Goal: Task Accomplishment & Management: Complete application form

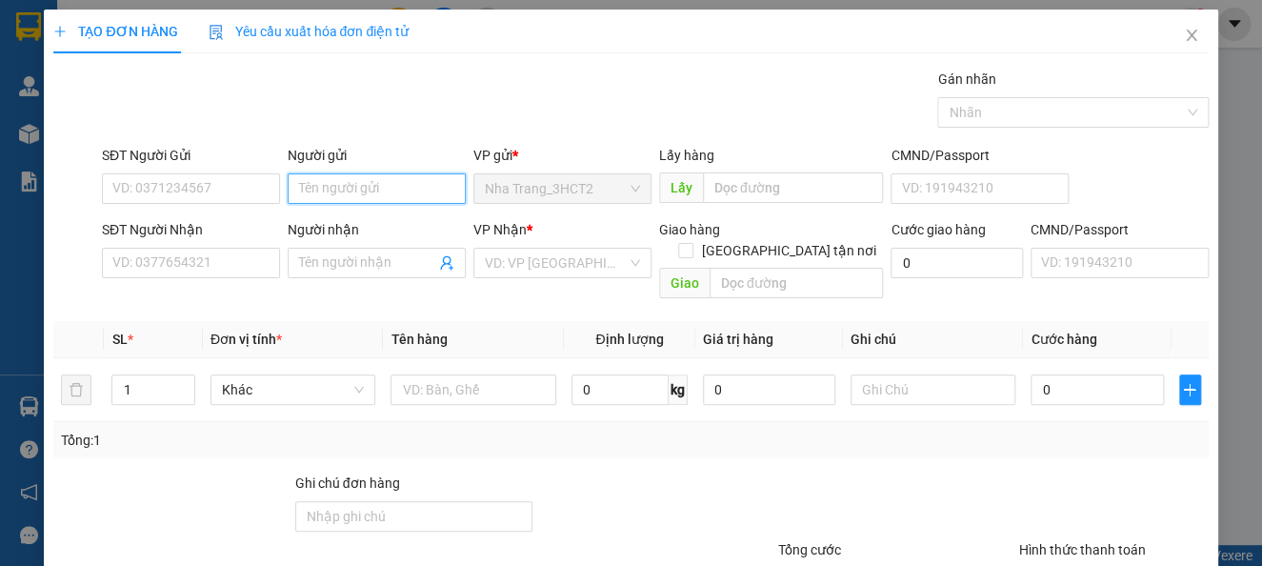
click at [328, 193] on input "Người gửi" at bounding box center [377, 188] width 178 height 30
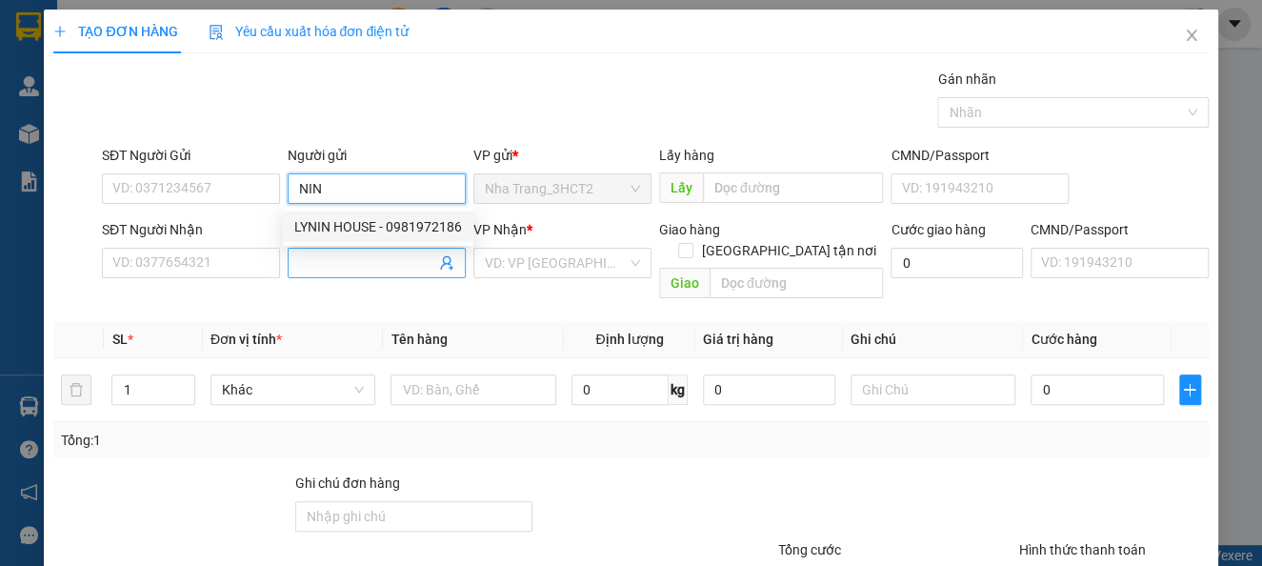
type input "NIN"
click at [341, 255] on input "Người nhận" at bounding box center [367, 262] width 136 height 21
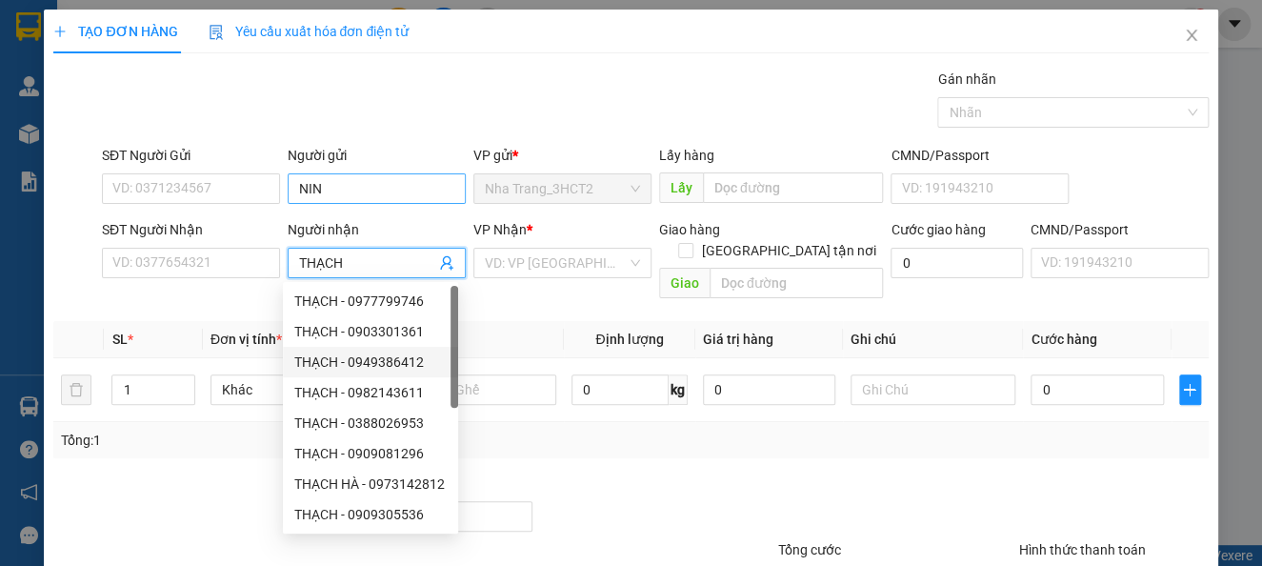
type input "THẠCH"
click at [383, 190] on input "NIN" at bounding box center [377, 188] width 178 height 30
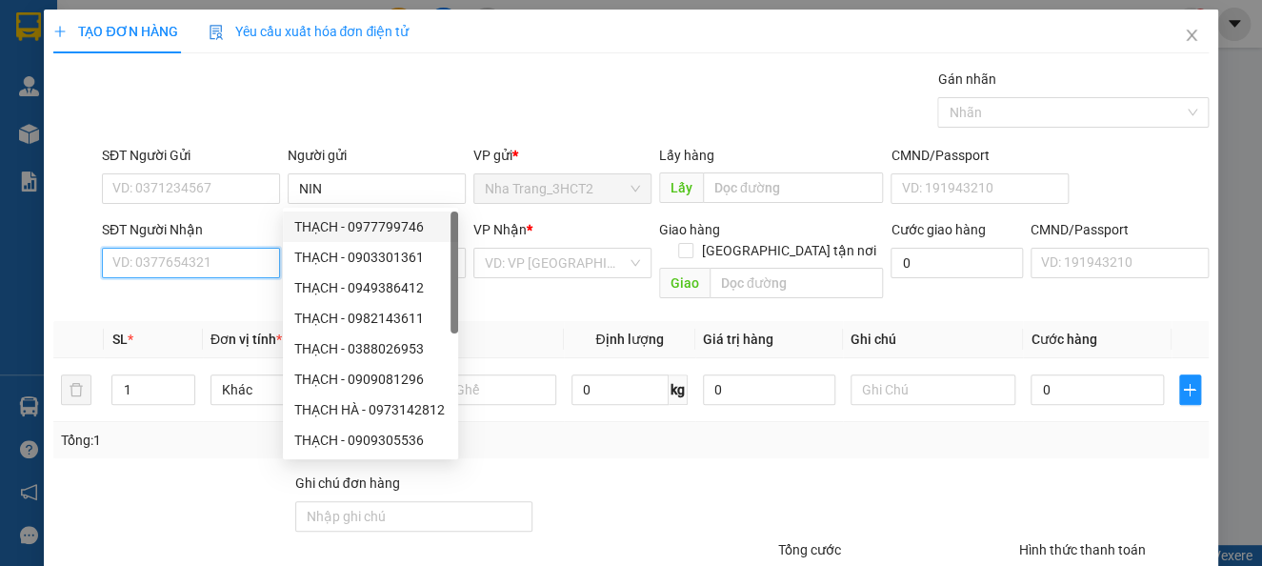
click at [218, 255] on input "SĐT Người Nhận" at bounding box center [191, 263] width 178 height 30
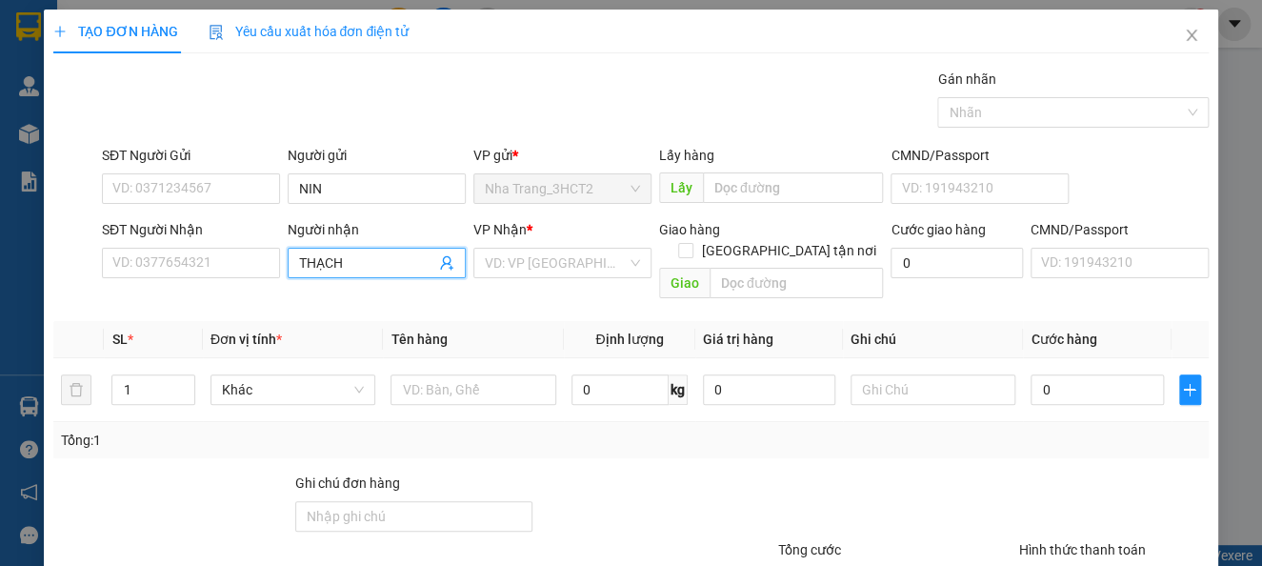
click at [353, 263] on input "THẠCH" at bounding box center [367, 262] width 136 height 21
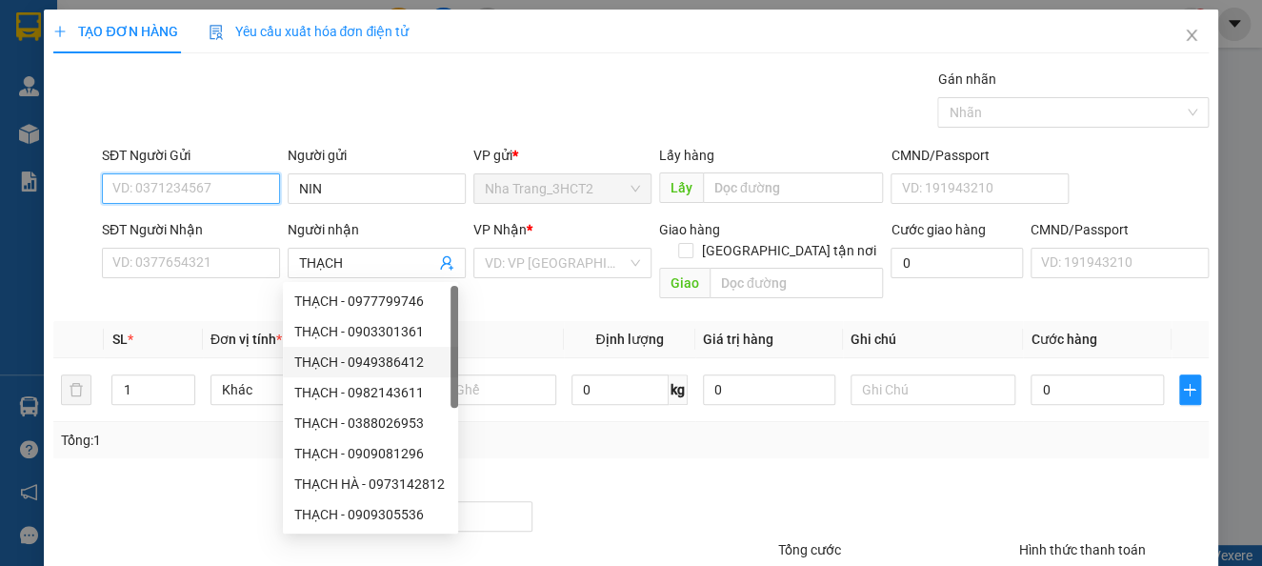
click at [203, 196] on input "SĐT Người Gửi" at bounding box center [191, 188] width 178 height 30
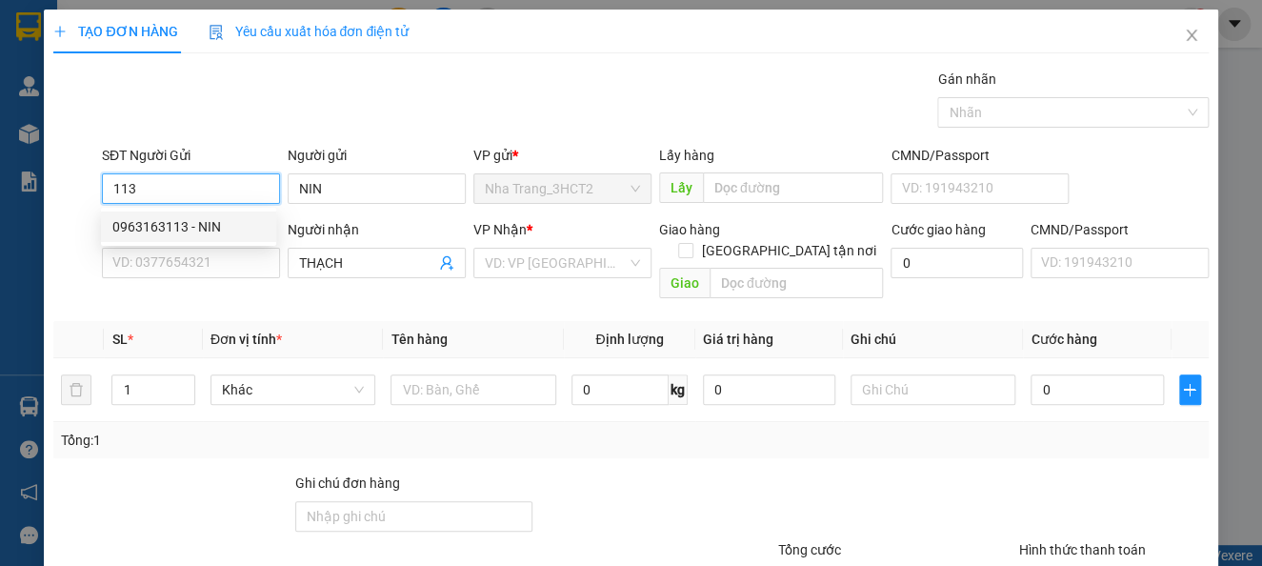
click at [204, 220] on div "0963163113 - NIN" at bounding box center [188, 226] width 152 height 21
type input "0963163113"
type input "NIN"
type input "0963163113"
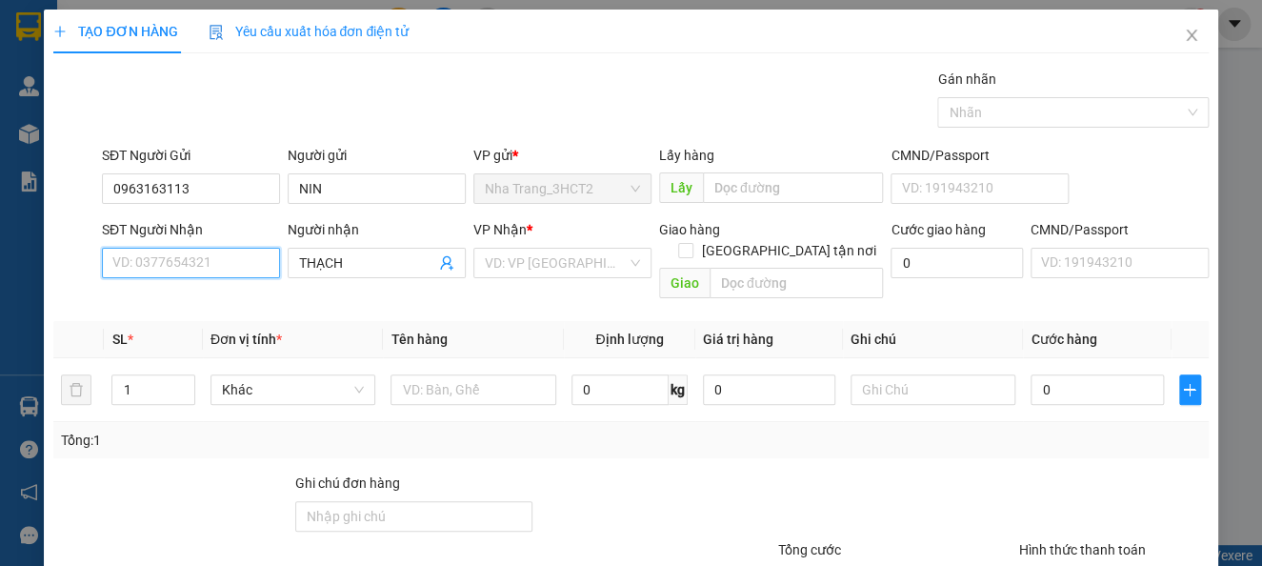
click at [218, 263] on input "SĐT Người Nhận" at bounding box center [191, 263] width 178 height 30
click at [212, 298] on div "0937038598 - THẠCH" at bounding box center [188, 300] width 152 height 21
type input "0937038598"
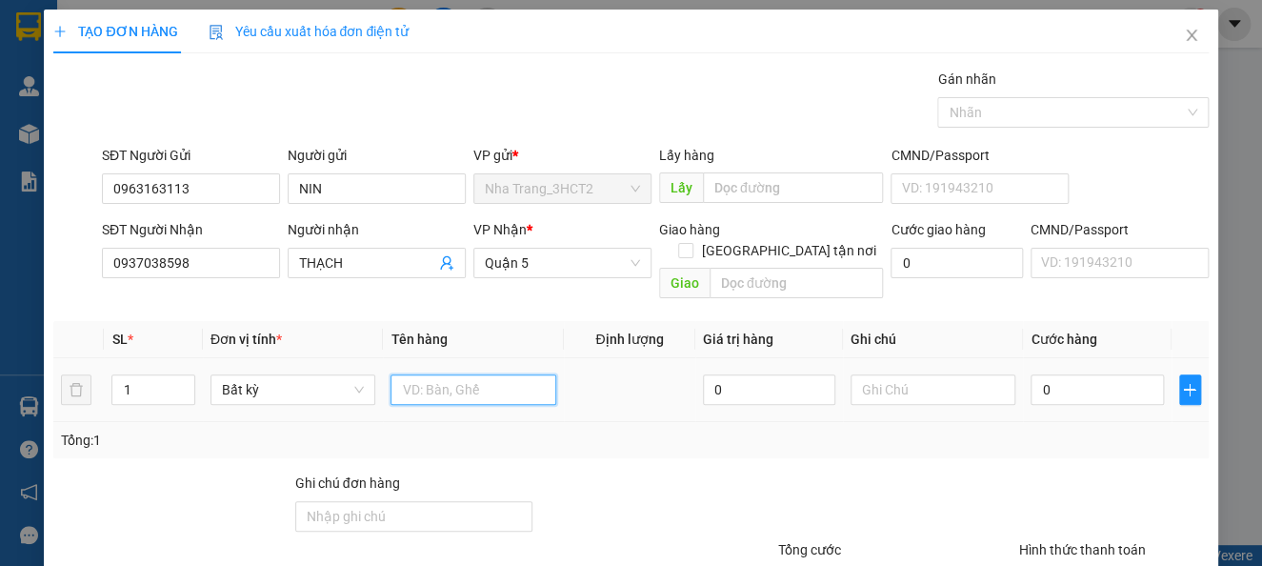
click at [456, 374] on input "text" at bounding box center [473, 389] width 166 height 30
type input "8TX"
click at [1053, 374] on input "0" at bounding box center [1096, 389] width 132 height 30
type input "4"
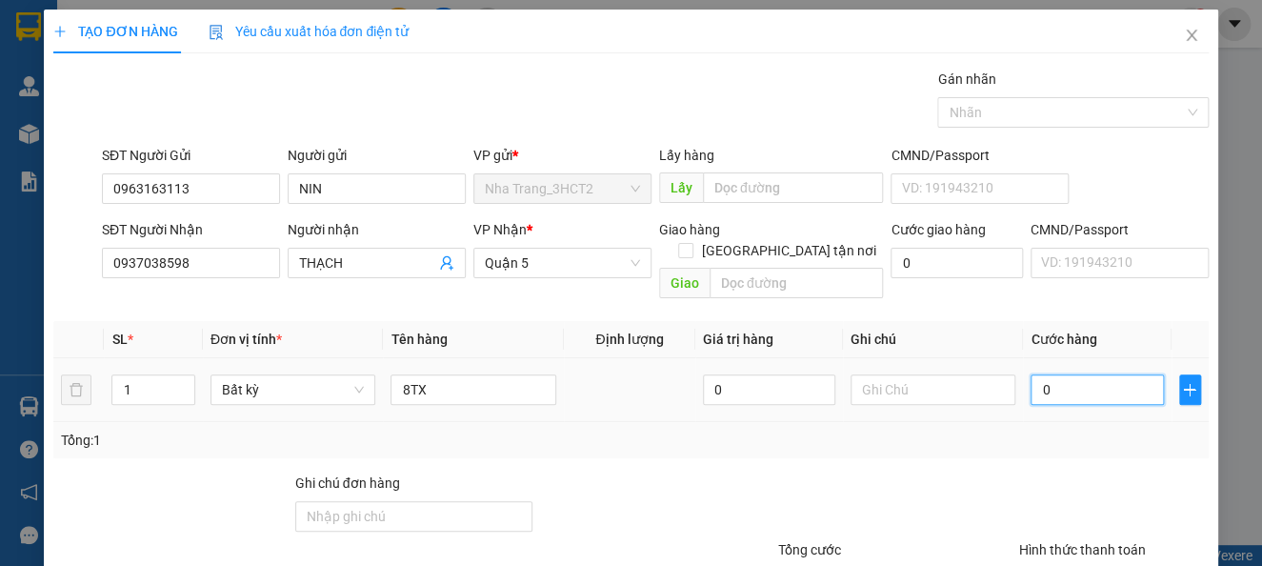
type input "4"
type input "40"
type input "400"
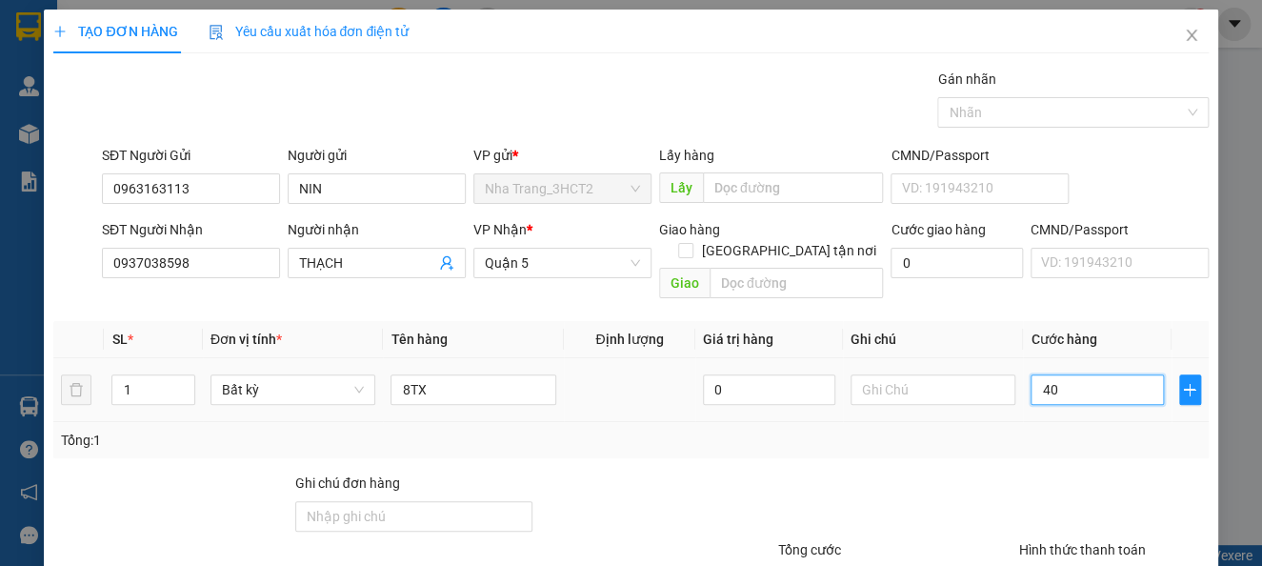
type input "400"
type input "400.000"
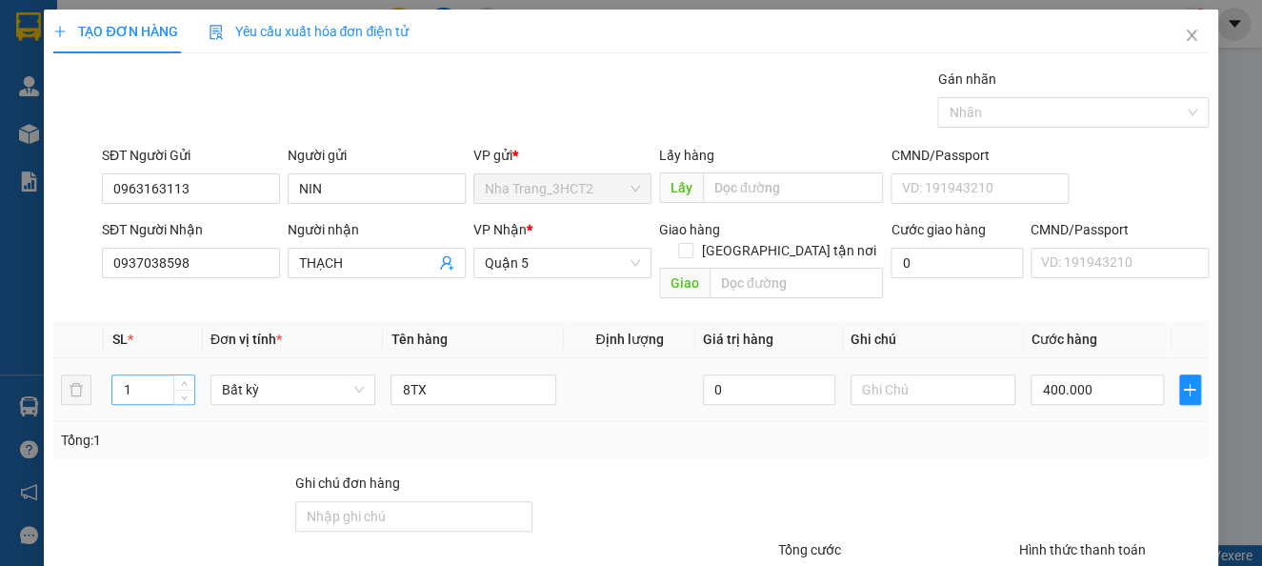
click at [156, 375] on input "1" at bounding box center [152, 389] width 81 height 29
type input "4"
click at [936, 473] on div at bounding box center [896, 505] width 241 height 67
type input "0"
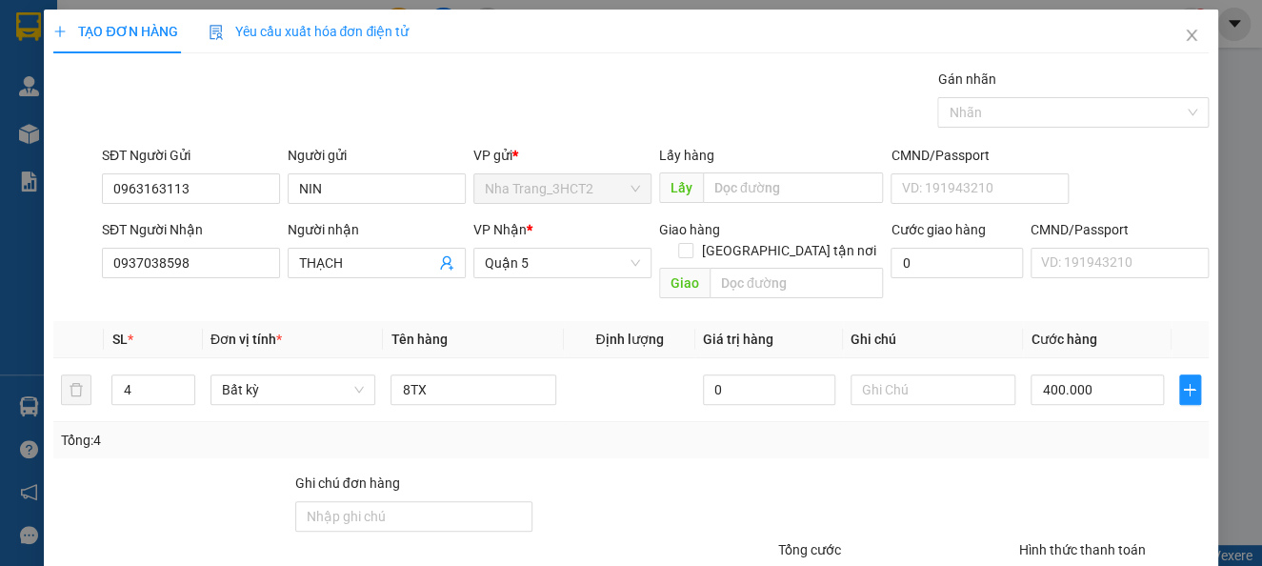
type input "0"
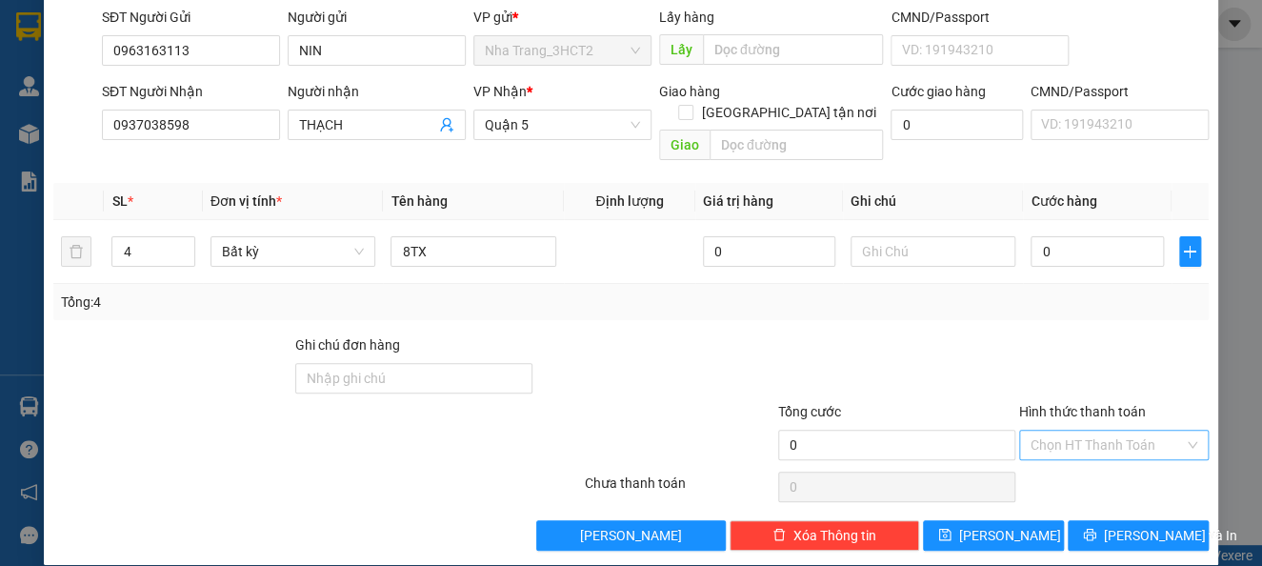
click at [1070, 430] on input "Hình thức thanh toán" at bounding box center [1106, 444] width 153 height 29
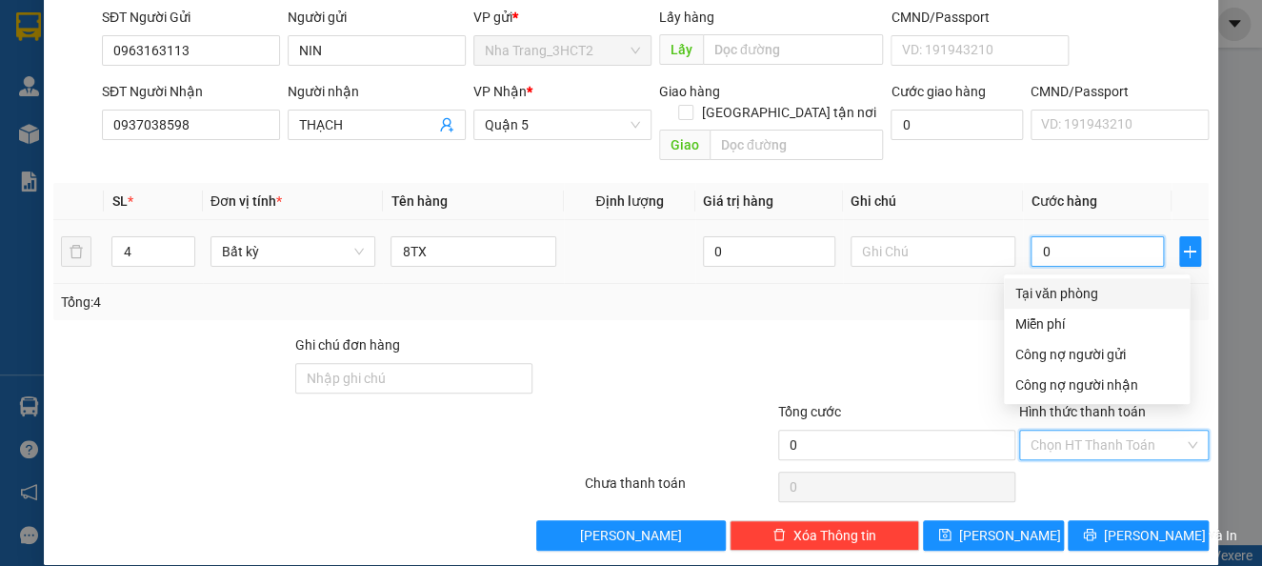
click at [1047, 236] on input "0" at bounding box center [1096, 251] width 132 height 30
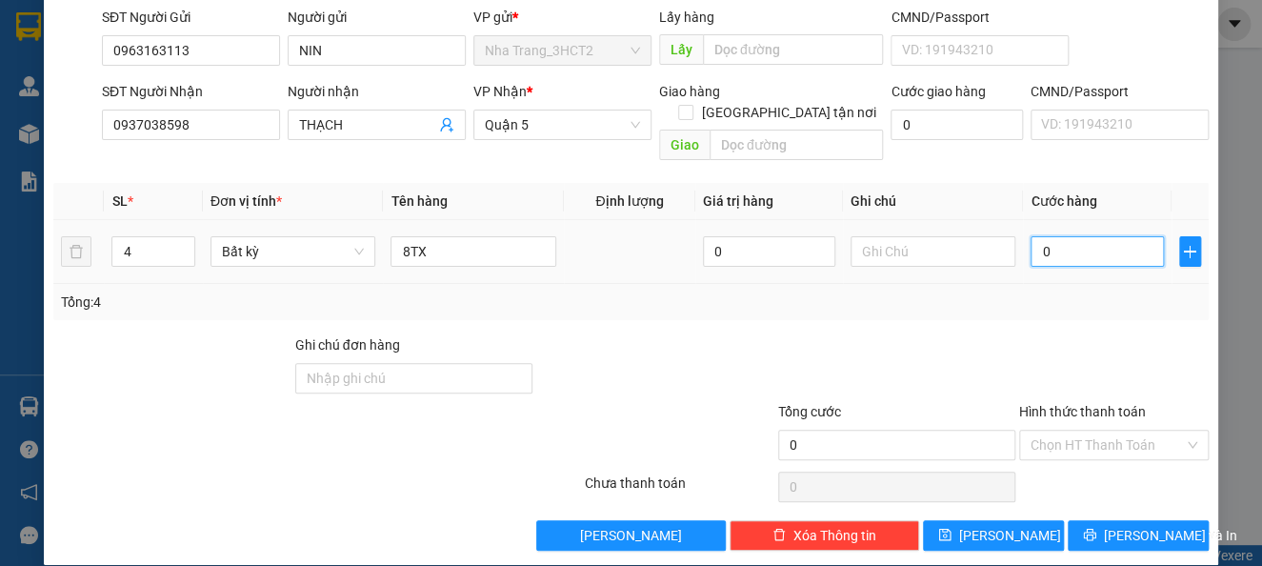
type input "4"
type input "40"
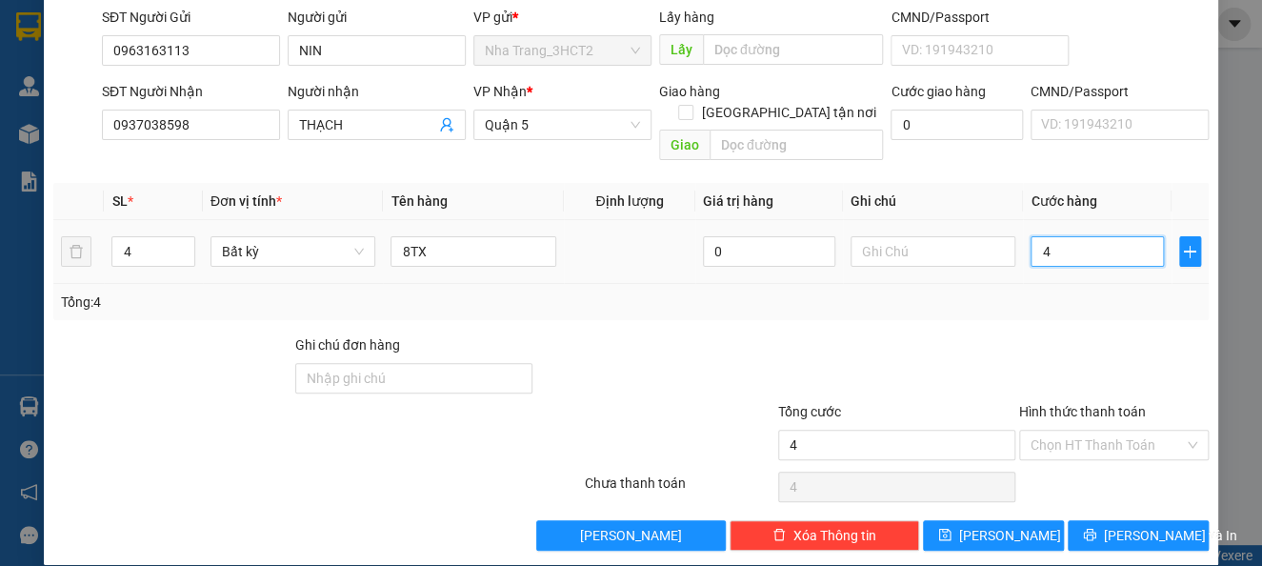
type input "40"
type input "400"
type input "400.000"
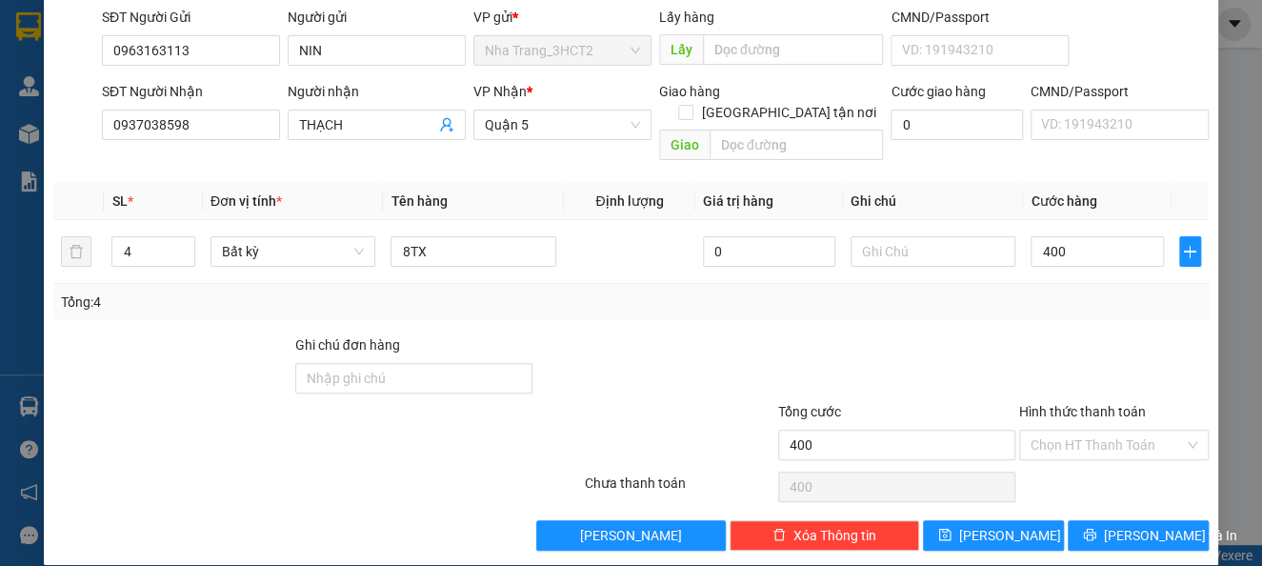
type input "400.000"
click at [1058, 334] on div at bounding box center [1113, 367] width 193 height 67
click at [1074, 430] on input "Hình thức thanh toán" at bounding box center [1106, 444] width 153 height 29
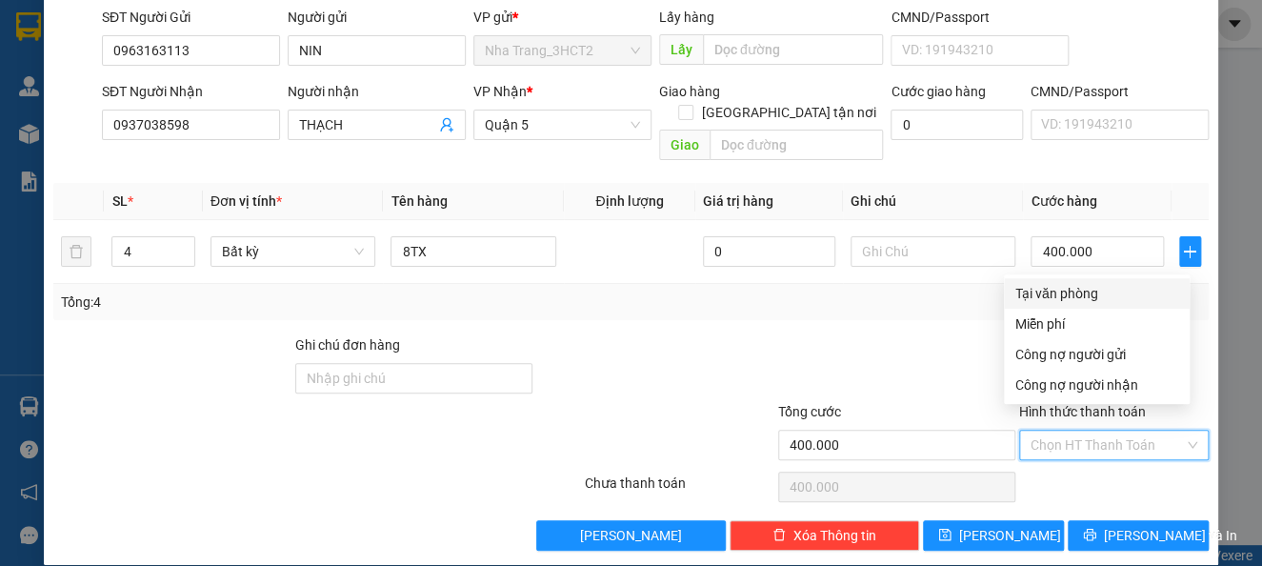
click at [1079, 297] on div "Tại văn phòng" at bounding box center [1096, 293] width 163 height 21
type input "0"
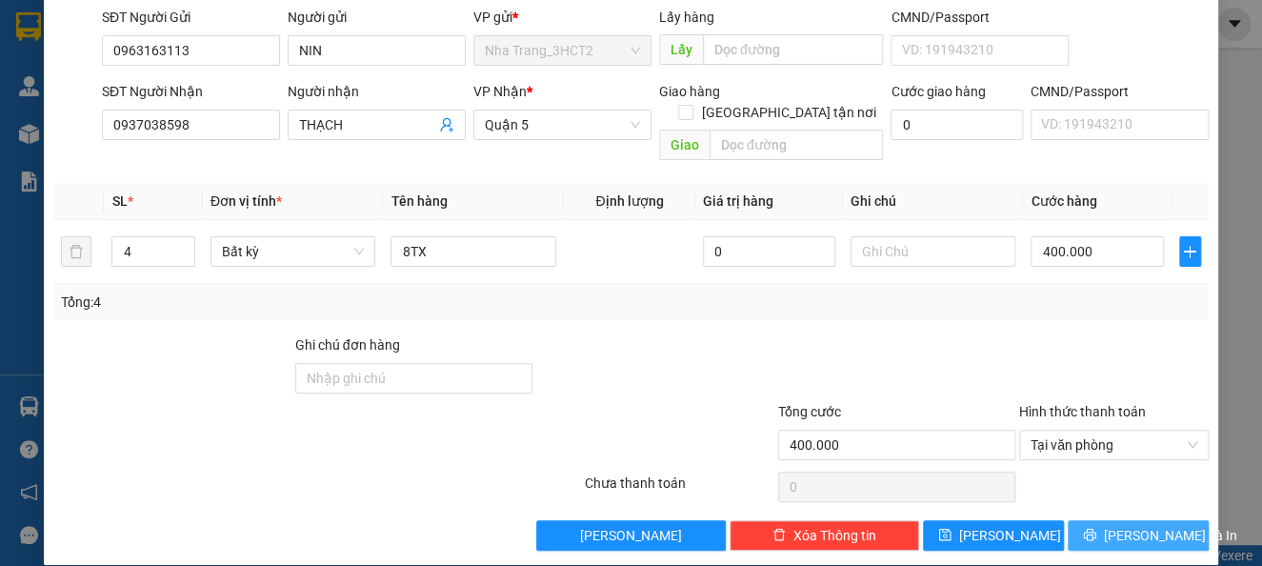
click at [1119, 525] on span "[PERSON_NAME] và In" at bounding box center [1170, 535] width 133 height 21
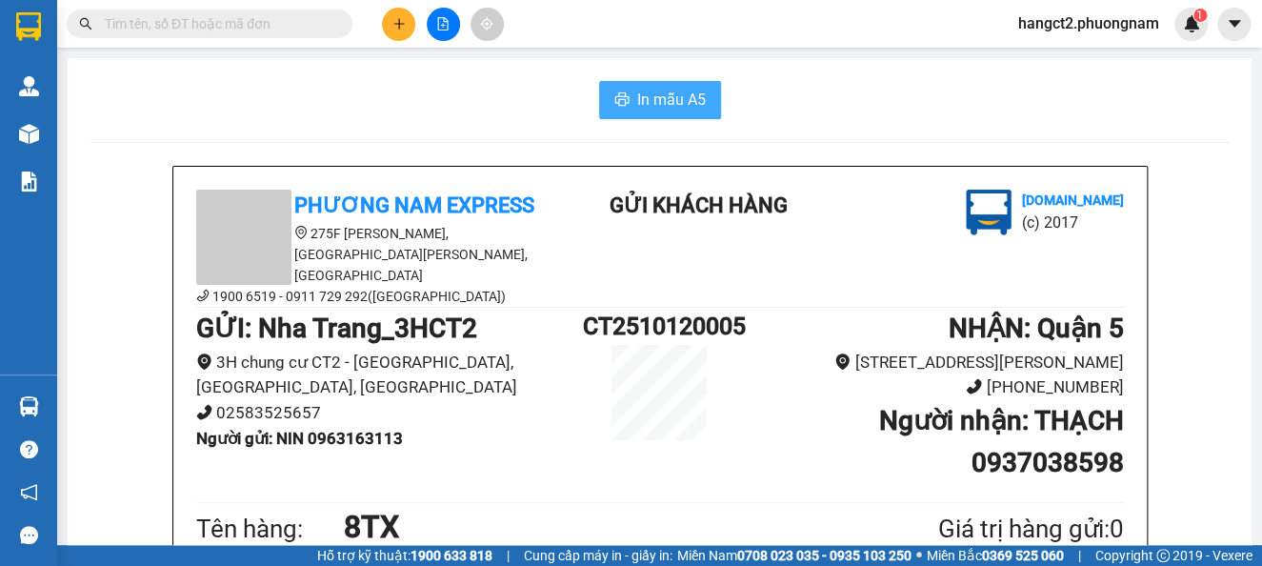
click at [624, 90] on button "In mẫu A5" at bounding box center [660, 100] width 122 height 38
